Goal: Navigation & Orientation: Understand site structure

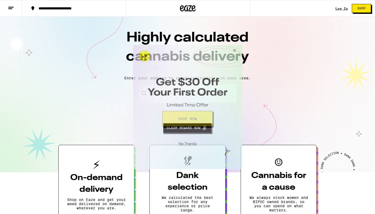
click at [234, 49] on button "Close Modal" at bounding box center [234, 51] width 14 height 13
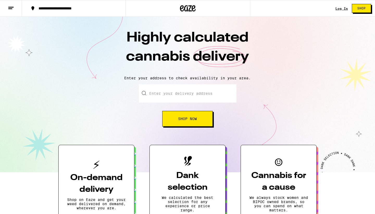
click at [10, 7] on line at bounding box center [10, 7] width 5 height 0
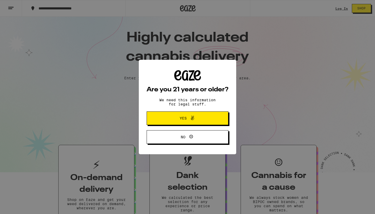
click at [195, 120] on icon at bounding box center [193, 118] width 6 height 6
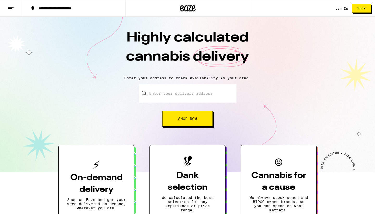
click at [14, 10] on icon at bounding box center [11, 8] width 6 height 6
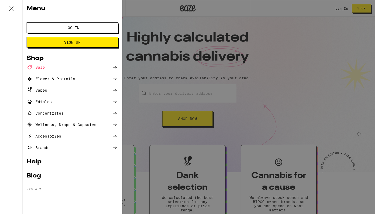
click at [12, 9] on icon at bounding box center [11, 9] width 4 height 4
